Goal: Information Seeking & Learning: Learn about a topic

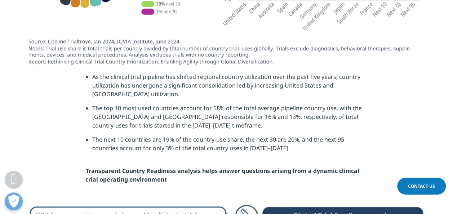
scroll to position [1747, 0]
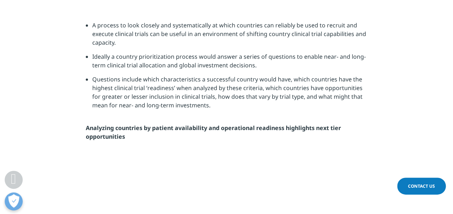
scroll to position [1747, 0]
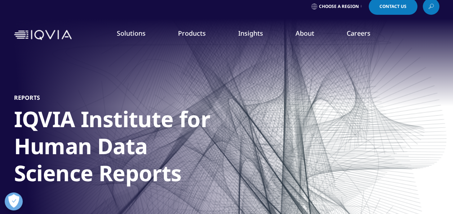
scroll to position [6, 0]
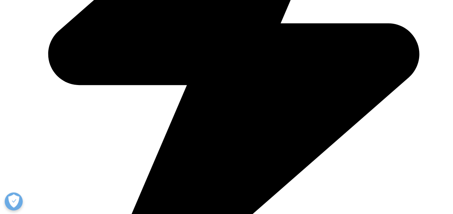
scroll to position [335, 0]
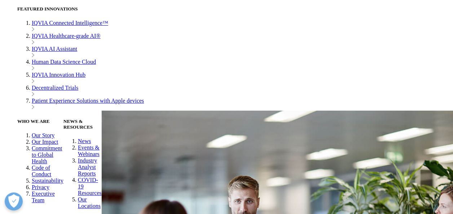
scroll to position [0, 62]
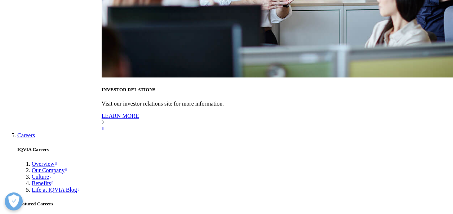
scroll to position [3731, 0]
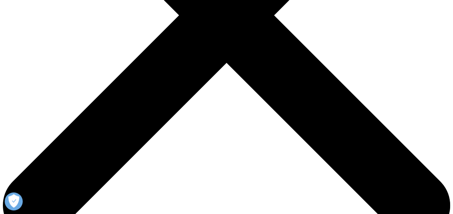
scroll to position [318, 0]
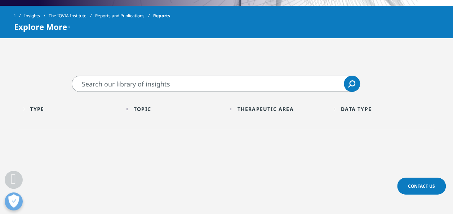
click at [220, 89] on input "Search" at bounding box center [216, 84] width 288 height 16
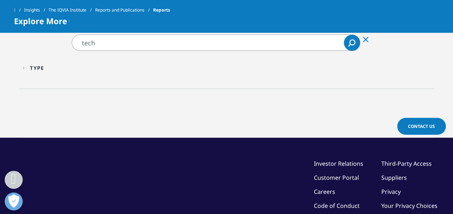
scroll to position [328, 0]
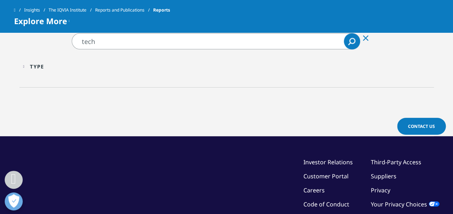
click at [44, 66] on div "Type" at bounding box center [37, 66] width 14 height 7
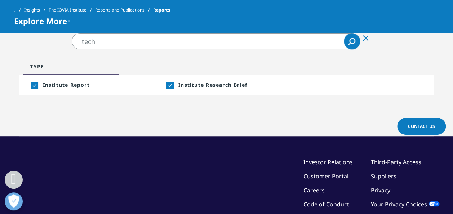
click at [48, 66] on div "Type Loading" at bounding box center [74, 66] width 89 height 7
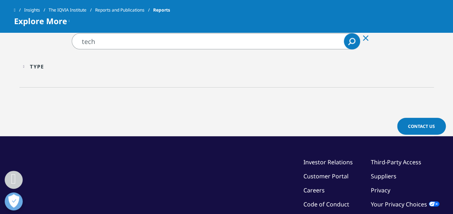
click at [102, 42] on input "tech" at bounding box center [216, 41] width 288 height 16
type input "te"
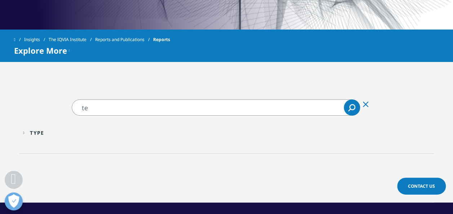
scroll to position [294, 0]
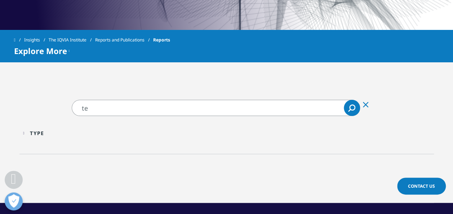
click at [366, 105] on icon "Clear" at bounding box center [365, 104] width 5 height 5
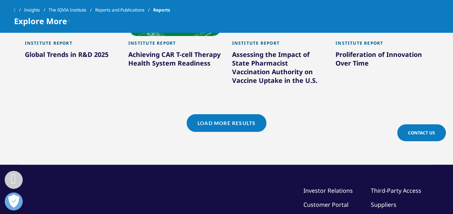
scroll to position [727, 0]
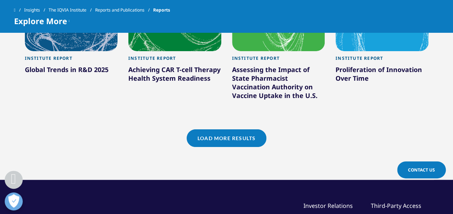
click at [241, 134] on link "Load More Results" at bounding box center [226, 138] width 80 height 18
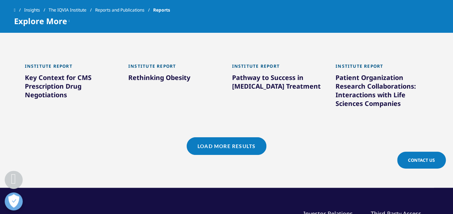
scroll to position [1171, 0]
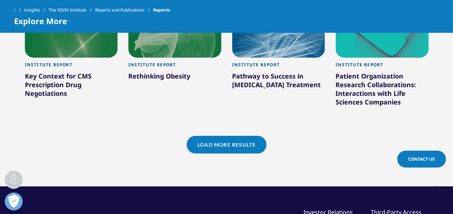
click at [239, 136] on link "Load More Results" at bounding box center [226, 145] width 80 height 18
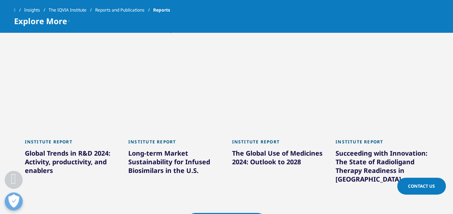
scroll to position [1538, 0]
